Goal: Task Accomplishment & Management: Complete application form

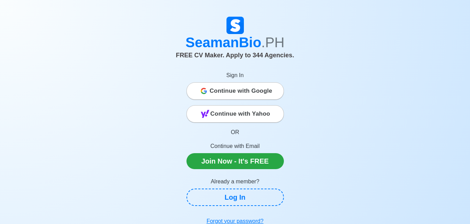
click at [230, 92] on span "Continue with Google" at bounding box center [241, 91] width 63 height 14
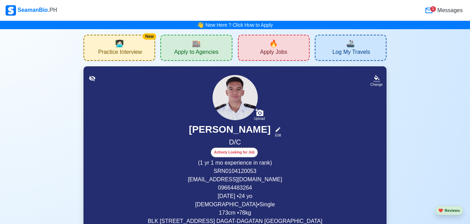
click at [212, 51] on span "Apply to Agencies" at bounding box center [196, 53] width 44 height 9
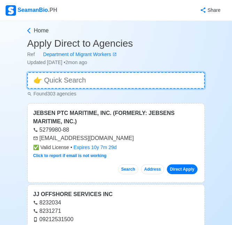
click at [110, 80] on input at bounding box center [115, 80] width 177 height 17
paste input "Cosco Shipping Lines"
type input "Cosco Shipping Lines"
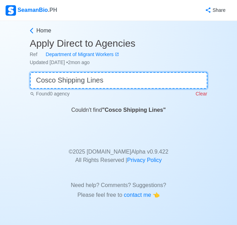
drag, startPoint x: 153, startPoint y: 82, endPoint x: 0, endPoint y: 82, distance: 153.4
click at [0, 82] on html "SeamanBio .PH Share Home Apply Direct to Agencies Ref Department of Migrant Wor…" at bounding box center [118, 112] width 237 height 225
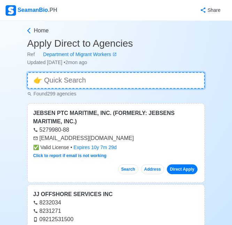
click at [93, 79] on input at bounding box center [115, 80] width 177 height 17
paste input "Cosco Shipping Lines (Philippines), Inc"
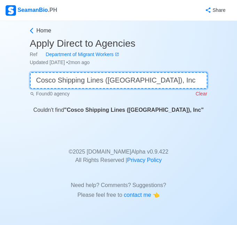
click at [134, 82] on input "Cosco Shipping Lines (Philippines), Inc" at bounding box center [118, 80] width 177 height 17
paste input "Double M Marine Services Incorporate"
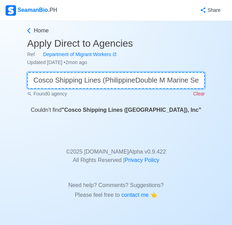
scroll to position [0, 53]
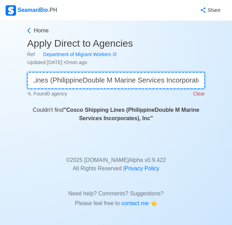
paste input "Double M Marine Services Incorporate"
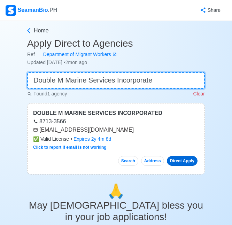
type input "Double M Marine Services Incorporate"
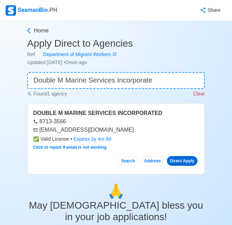
click at [184, 162] on link "Direct Apply" at bounding box center [182, 161] width 31 height 10
click at [184, 160] on link "Direct Apply" at bounding box center [182, 161] width 31 height 10
click at [87, 149] on link "Click to report if email is not working" at bounding box center [69, 147] width 73 height 5
drag, startPoint x: 119, startPoint y: 126, endPoint x: 119, endPoint y: 130, distance: 4.2
click at [119, 126] on div "doublem.recruitment@gmail.com" at bounding box center [116, 130] width 166 height 8
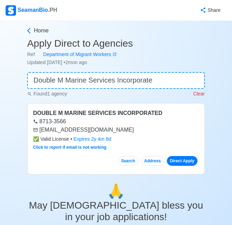
drag, startPoint x: 125, startPoint y: 131, endPoint x: 115, endPoint y: 145, distance: 16.5
click at [32, 131] on div "DOUBLE M MARINE SERVICES INCORPORATED 8713-3566 doublem.recruitment@gmail.com ✅…" at bounding box center [115, 138] width 177 height 71
click at [181, 162] on link "Direct Apply" at bounding box center [182, 161] width 31 height 10
